Goal: Task Accomplishment & Management: Manage account settings

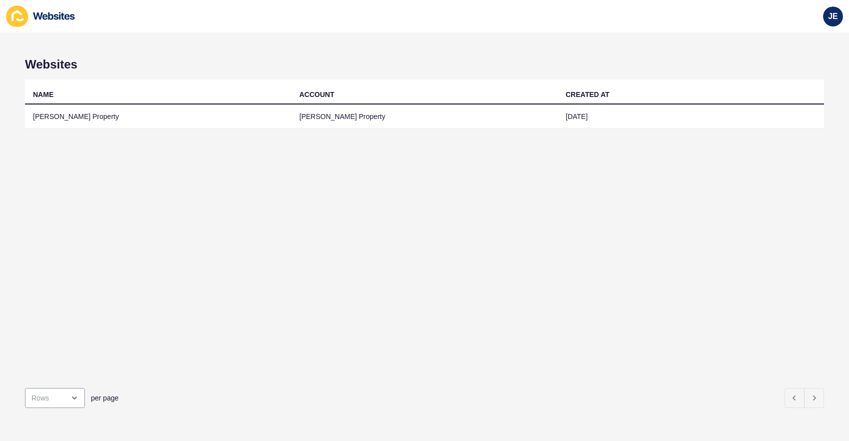
click at [590, 345] on div "NAME ACCOUNT CREATED AT Coleman Property Coleman Property 15 Aug 2024" at bounding box center [424, 229] width 799 height 300
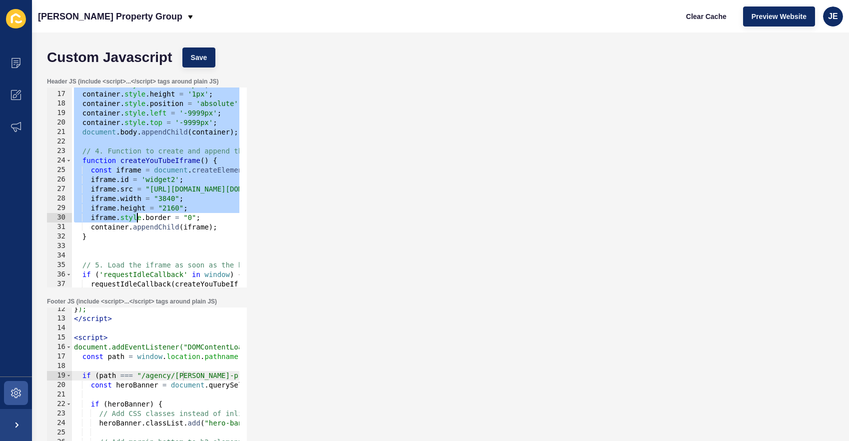
scroll to position [225, 0]
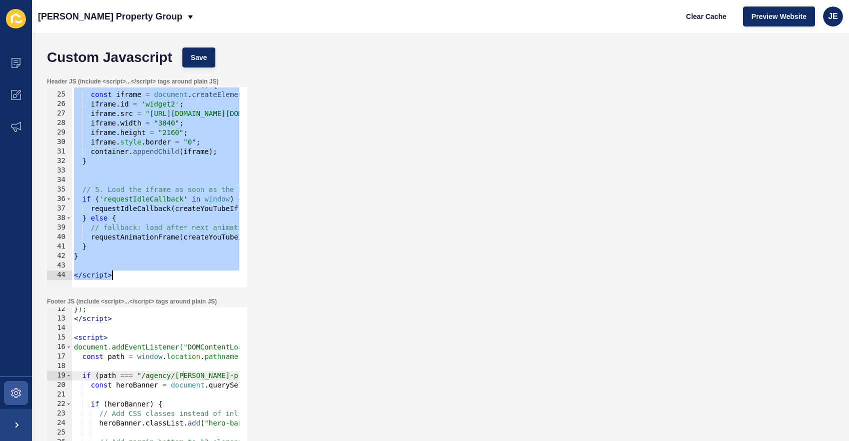
drag, startPoint x: 73, startPoint y: 81, endPoint x: 156, endPoint y: 287, distance: 222.5
click at [156, 287] on div "Header JS (include <script>...</script> tags around plain JS) <script> 24 25 26…" at bounding box center [147, 182] width 202 height 212
type textarea "</script>"
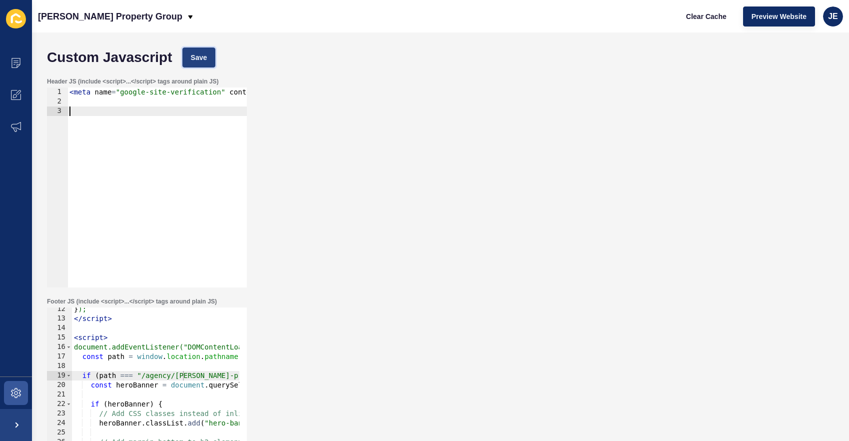
click at [201, 53] on span "Save" at bounding box center [199, 57] width 16 height 10
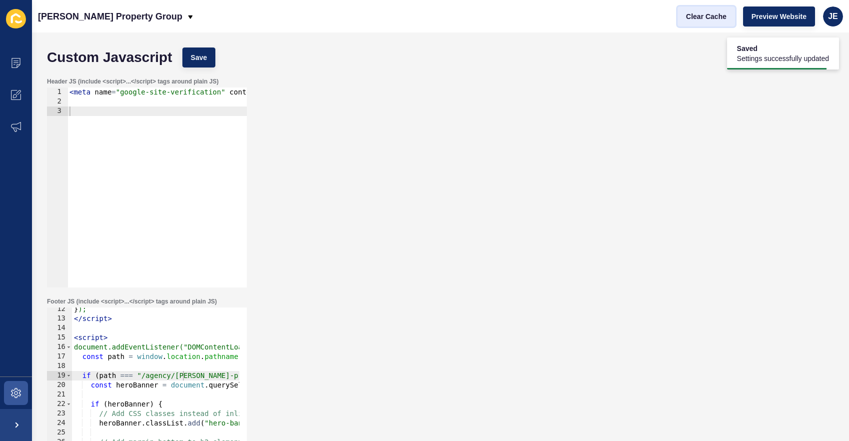
click at [723, 21] on span "Clear Cache" at bounding box center [706, 16] width 40 height 10
click at [723, 21] on button "Clear Cache" at bounding box center [706, 16] width 57 height 20
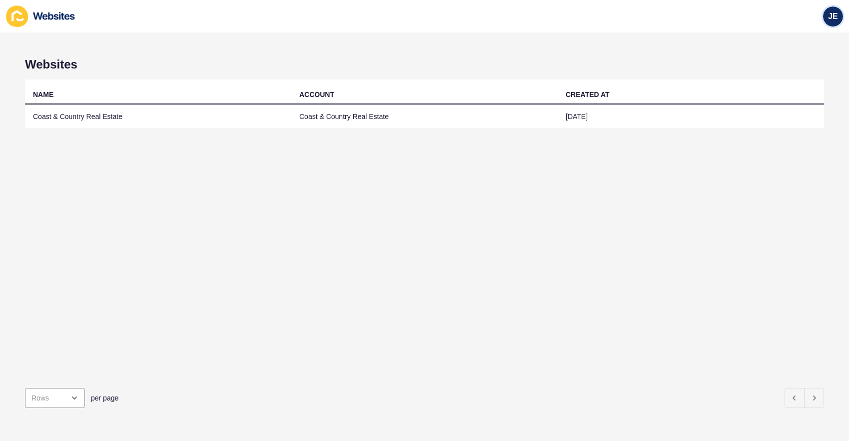
click at [826, 21] on div "JE" at bounding box center [833, 16] width 20 height 20
click at [813, 79] on link "Logout" at bounding box center [809, 83] width 73 height 22
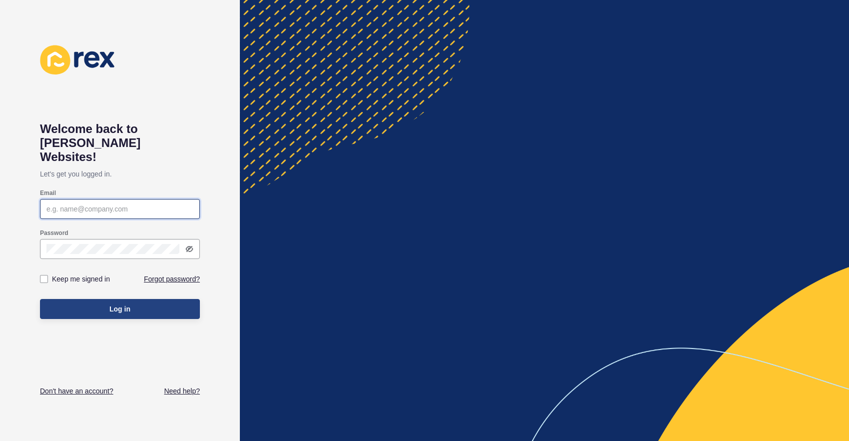
type input "[EMAIL_ADDRESS][PERSON_NAME][DOMAIN_NAME]"
click at [127, 304] on span "Log in" at bounding box center [119, 309] width 21 height 10
